Goal: Check status

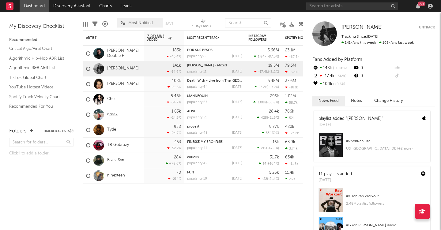
click at [111, 115] on link "greek" at bounding box center [112, 114] width 10 height 5
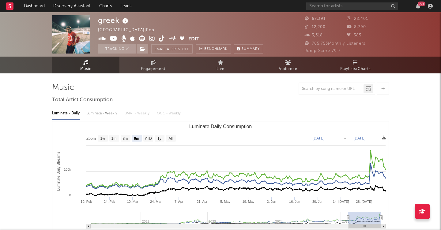
select select "6m"
